Goal: Task Accomplishment & Management: Manage account settings

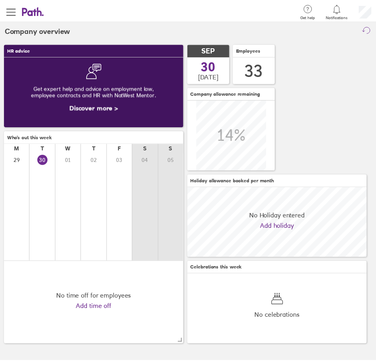
scroll to position [71, 182]
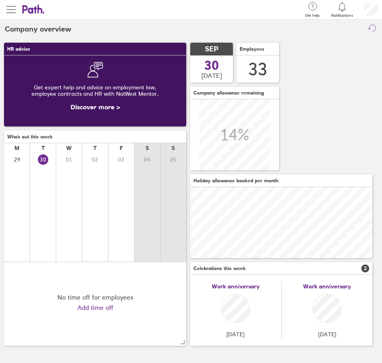
click at [13, 11] on span "button" at bounding box center [11, 10] width 10 height 10
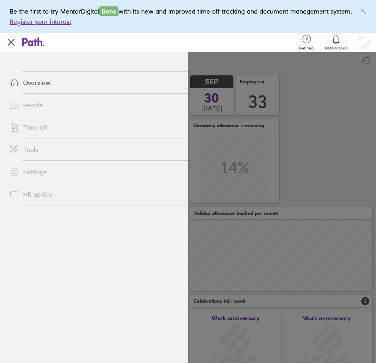
click at [35, 129] on link "Time off" at bounding box center [95, 127] width 184 height 16
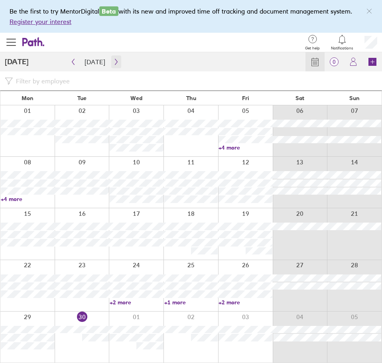
click at [113, 62] on icon "button" at bounding box center [116, 62] width 6 height 6
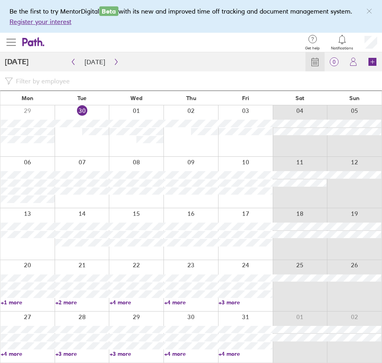
click at [9, 43] on span "button" at bounding box center [11, 42] width 10 height 1
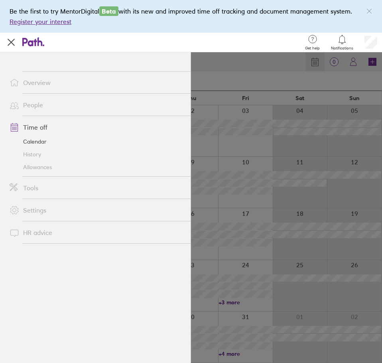
click at [45, 167] on link "Allowances" at bounding box center [96, 167] width 187 height 13
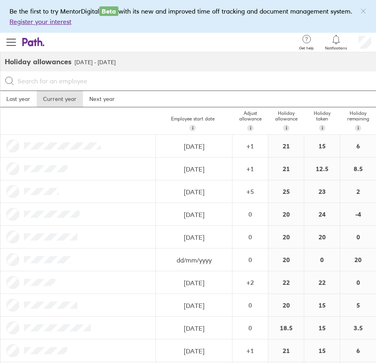
drag, startPoint x: 121, startPoint y: 153, endPoint x: 138, endPoint y: 153, distance: 17.1
drag, startPoint x: 250, startPoint y: 173, endPoint x: 247, endPoint y: 168, distance: 5.7
click at [247, 168] on div "+ 1" at bounding box center [250, 168] width 35 height 7
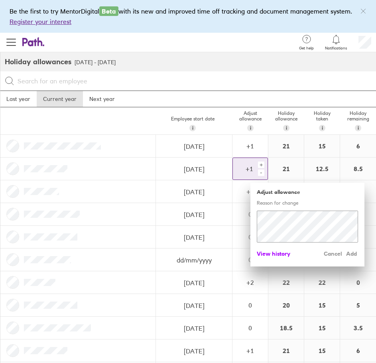
click at [270, 253] on span "View history" at bounding box center [273, 253] width 33 height 13
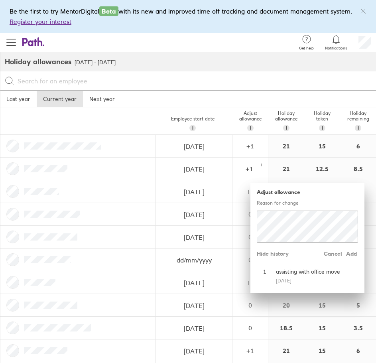
click at [132, 179] on div at bounding box center [78, 168] width 156 height 22
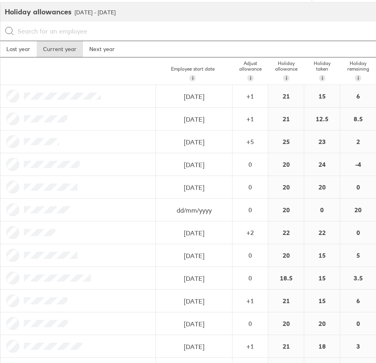
scroll to position [199, 0]
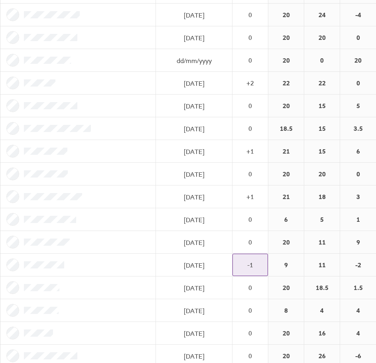
click at [246, 261] on div "-1" at bounding box center [250, 264] width 35 height 7
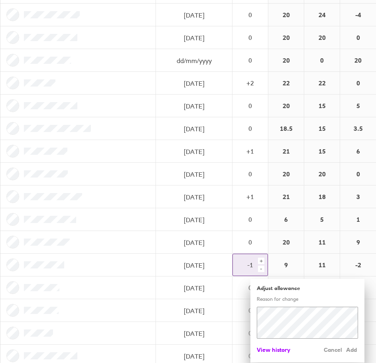
click at [275, 351] on span "View history" at bounding box center [273, 349] width 33 height 13
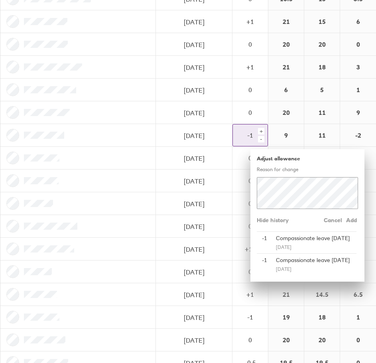
scroll to position [332, 0]
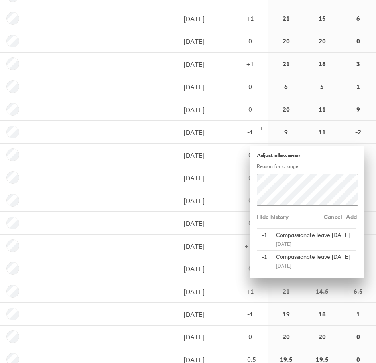
click at [110, 135] on div at bounding box center [78, 132] width 156 height 22
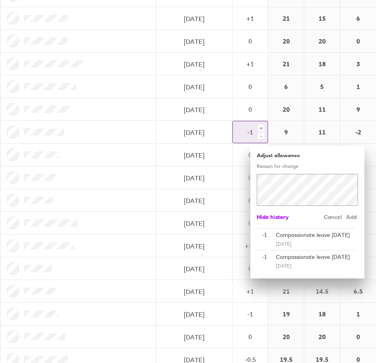
click at [269, 218] on span "Hide history" at bounding box center [273, 216] width 32 height 13
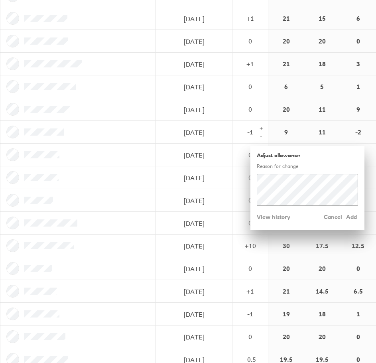
click at [137, 152] on div at bounding box center [78, 154] width 156 height 22
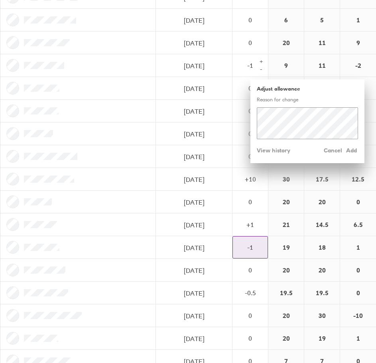
click at [258, 243] on div "-1" at bounding box center [250, 247] width 35 height 22
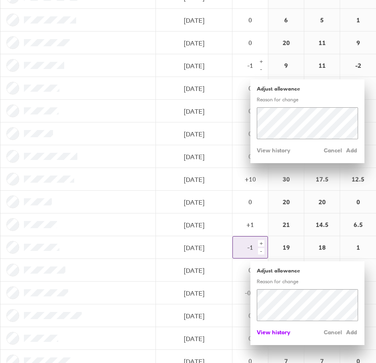
click at [265, 331] on span "View history" at bounding box center [273, 332] width 33 height 13
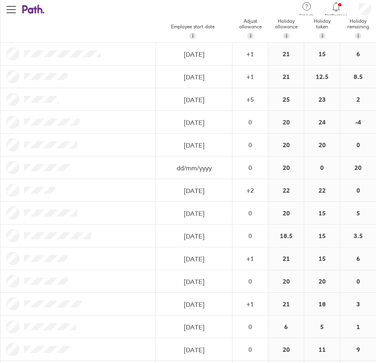
scroll to position [57, 0]
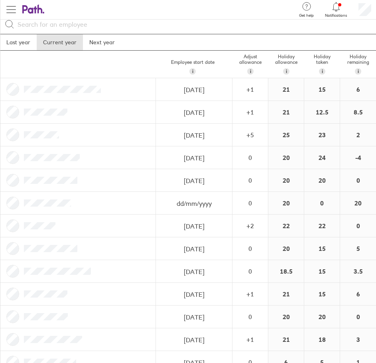
click at [11, 9] on span "button" at bounding box center [11, 9] width 10 height 1
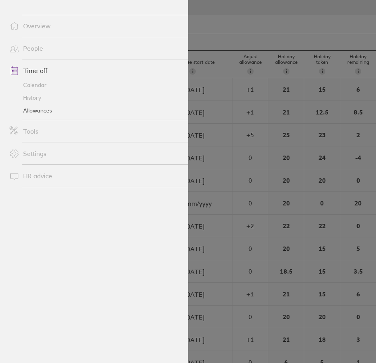
click at [28, 68] on link "Time off" at bounding box center [95, 71] width 184 height 16
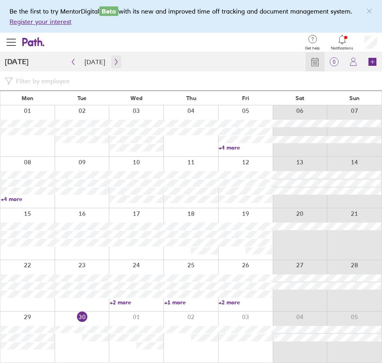
click at [115, 62] on icon "button" at bounding box center [116, 62] width 6 height 6
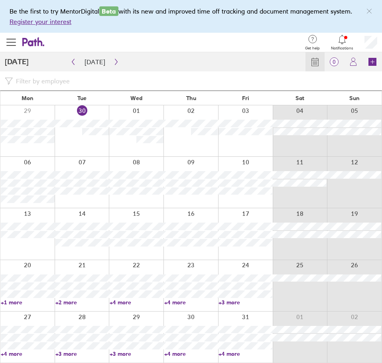
click at [66, 354] on link "+3 more" at bounding box center [82, 353] width 54 height 7
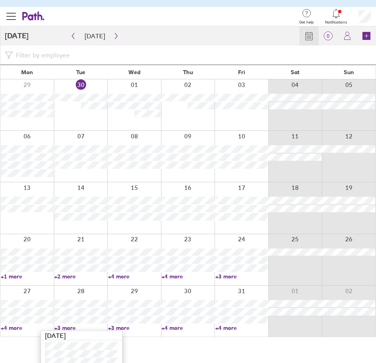
scroll to position [56, 0]
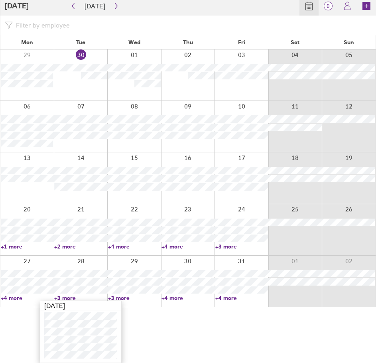
click at [69, 299] on link "+3 more" at bounding box center [80, 297] width 53 height 7
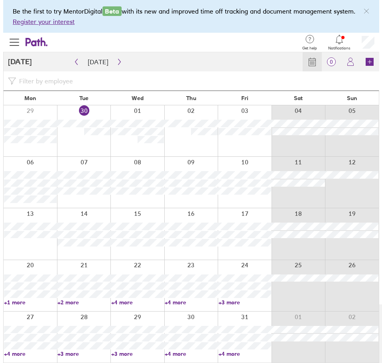
scroll to position [0, 0]
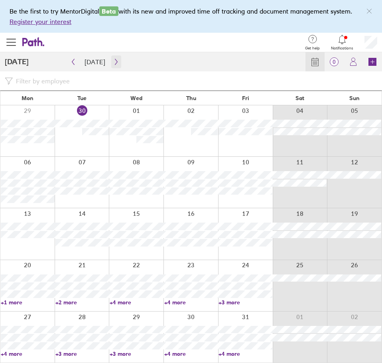
click at [117, 61] on button "button" at bounding box center [116, 61] width 10 height 13
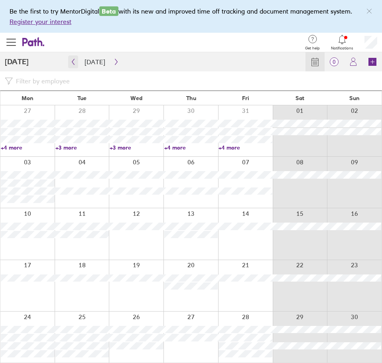
click at [76, 63] on button "button" at bounding box center [73, 61] width 10 height 13
